Goal: Check status

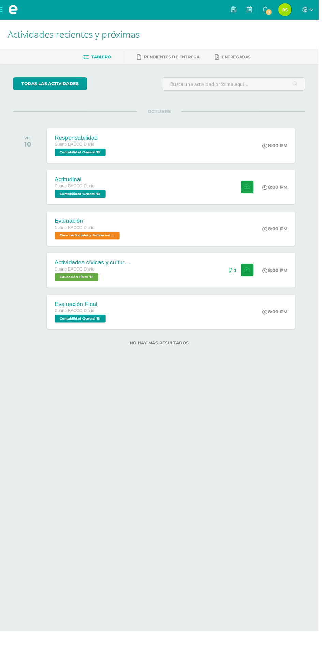
click at [306, 10] on img at bounding box center [299, 10] width 14 height 14
